Goal: Task Accomplishment & Management: Complete application form

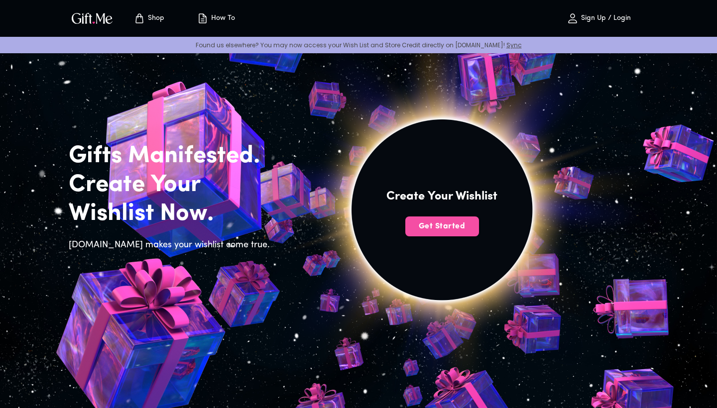
click at [447, 229] on span "Get Started" at bounding box center [442, 226] width 74 height 11
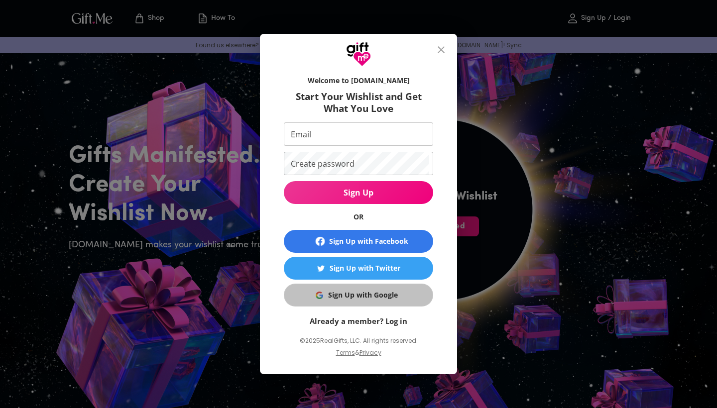
click at [396, 299] on div "Sign Up with Google" at bounding box center [363, 295] width 70 height 11
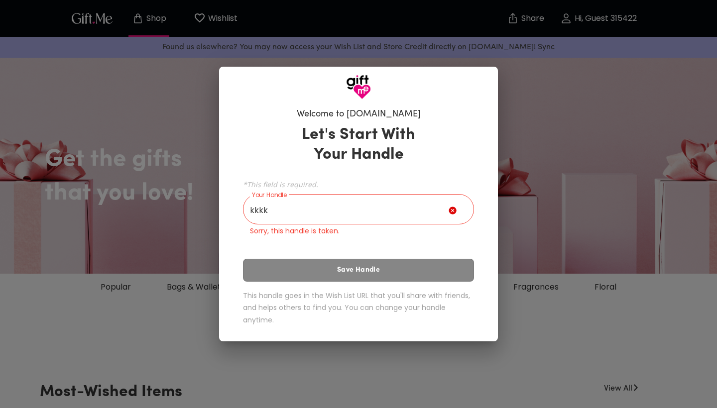
click at [397, 256] on div "Let's Start With Your Handle *This field is required. Your Handle kkkk Your Han…" at bounding box center [358, 226] width 231 height 213
click at [390, 221] on input "kkkk" at bounding box center [346, 211] width 206 height 28
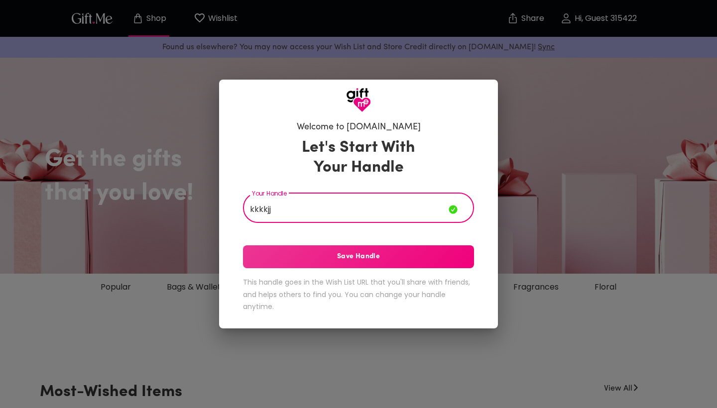
type input "kkkkjj"
click at [372, 265] on button "Save Handle" at bounding box center [358, 256] width 231 height 23
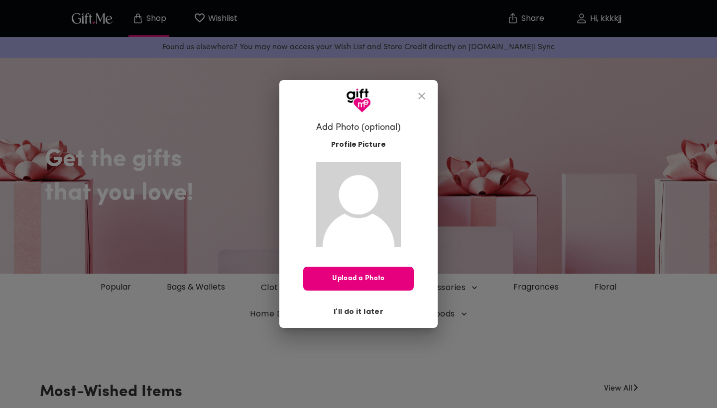
click at [367, 312] on span "I'll do it later" at bounding box center [358, 311] width 50 height 11
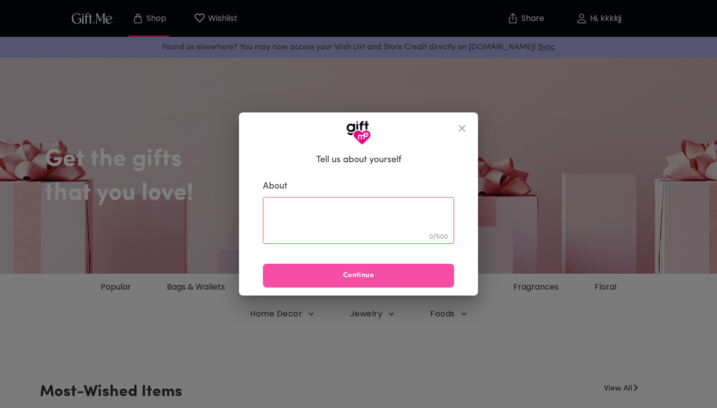
click at [368, 273] on span "Continue" at bounding box center [358, 275] width 191 height 11
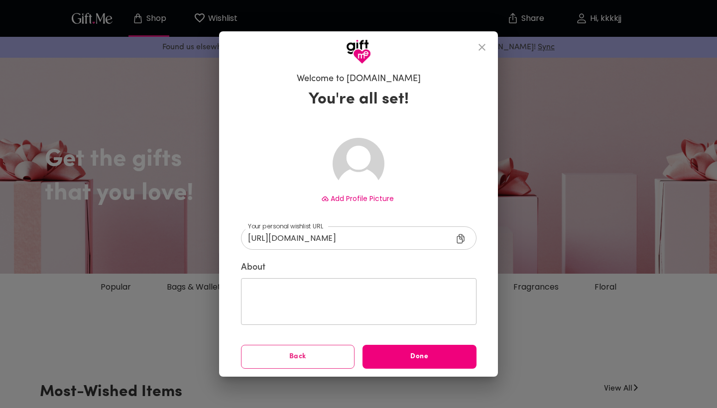
click at [424, 349] on button "Done" at bounding box center [419, 357] width 114 height 24
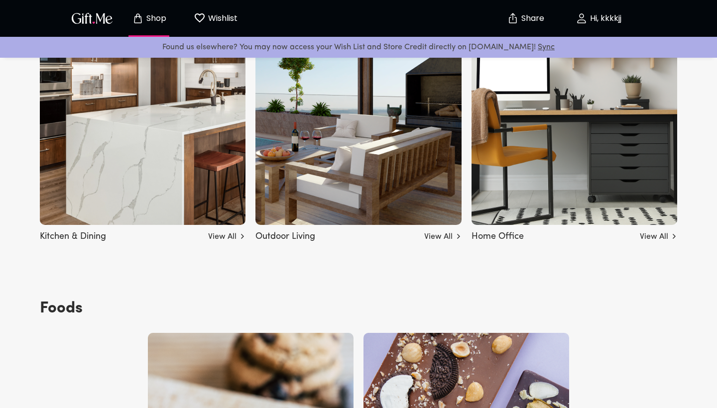
scroll to position [3238, 0]
